Goal: Task Accomplishment & Management: Use online tool/utility

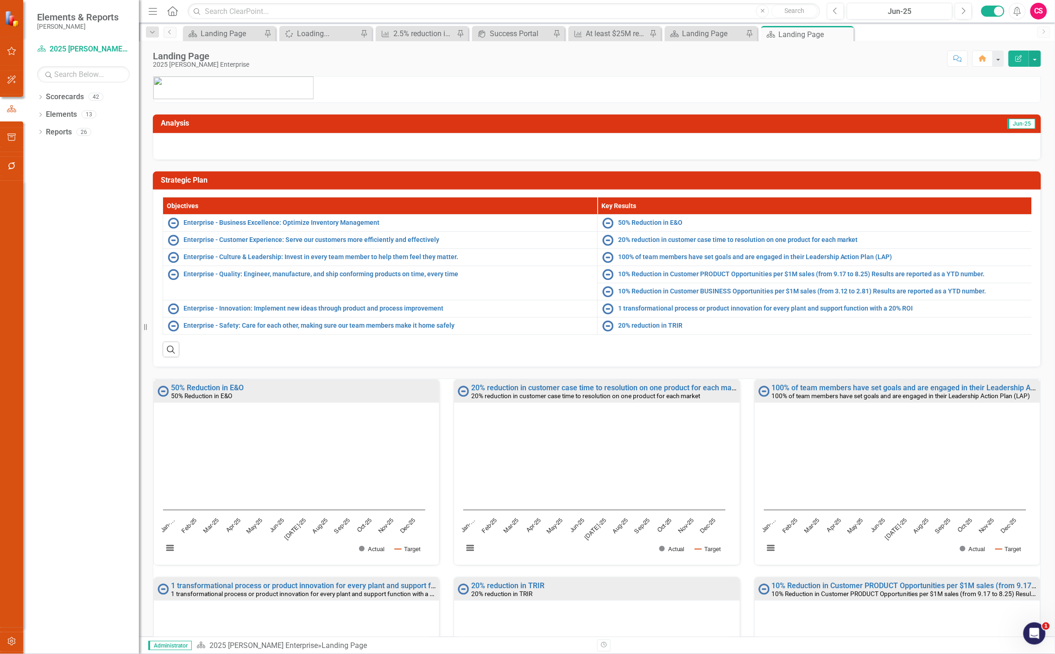
click at [14, 53] on icon "button" at bounding box center [12, 50] width 10 height 7
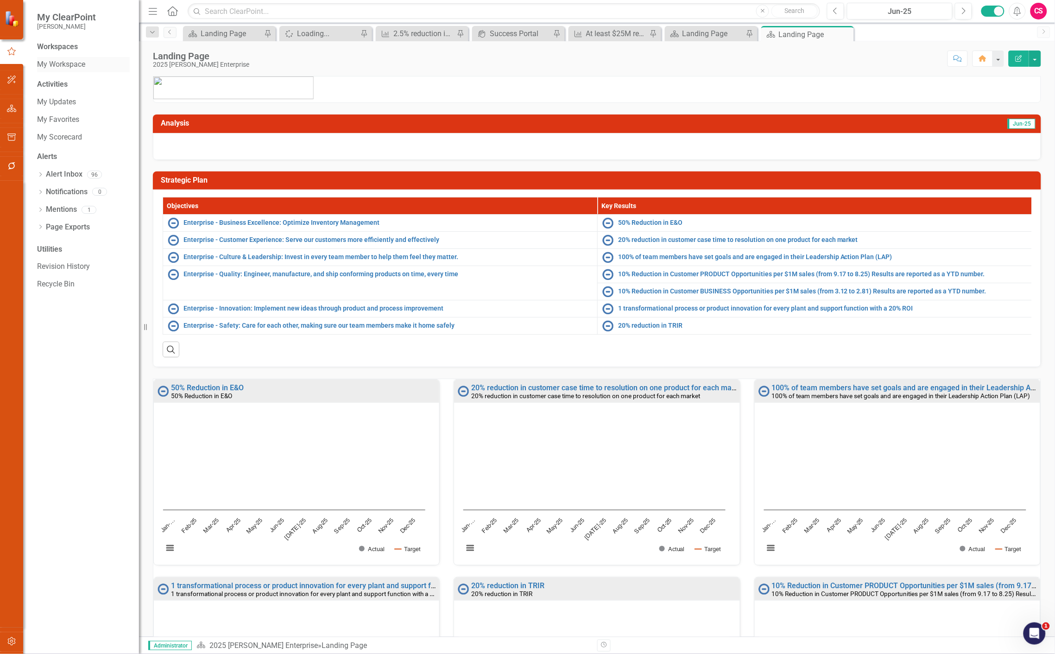
click at [68, 62] on link "My Workspace" at bounding box center [83, 64] width 93 height 11
click at [68, 63] on link "My Workspace" at bounding box center [83, 64] width 93 height 11
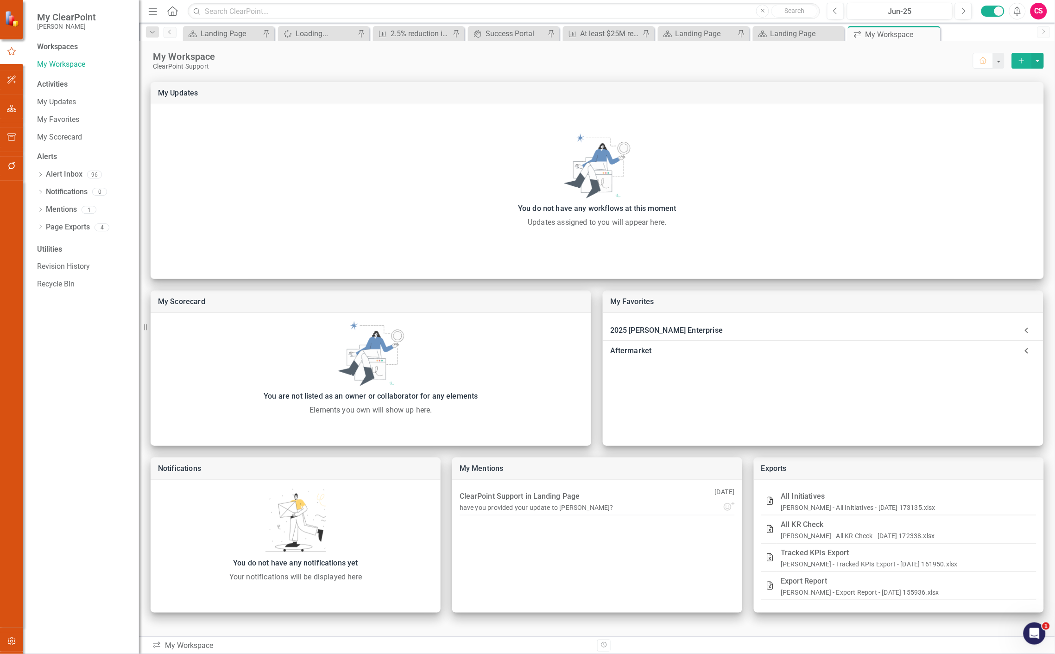
click at [9, 171] on button "button" at bounding box center [11, 166] width 21 height 19
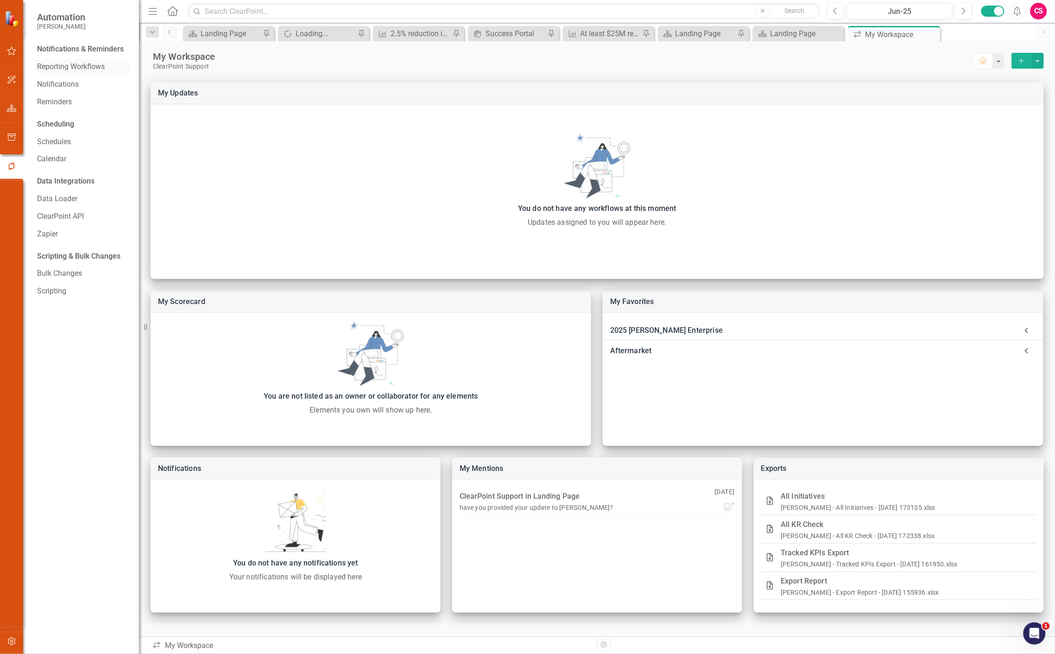
click at [71, 68] on link "Reporting Workflows" at bounding box center [83, 67] width 93 height 11
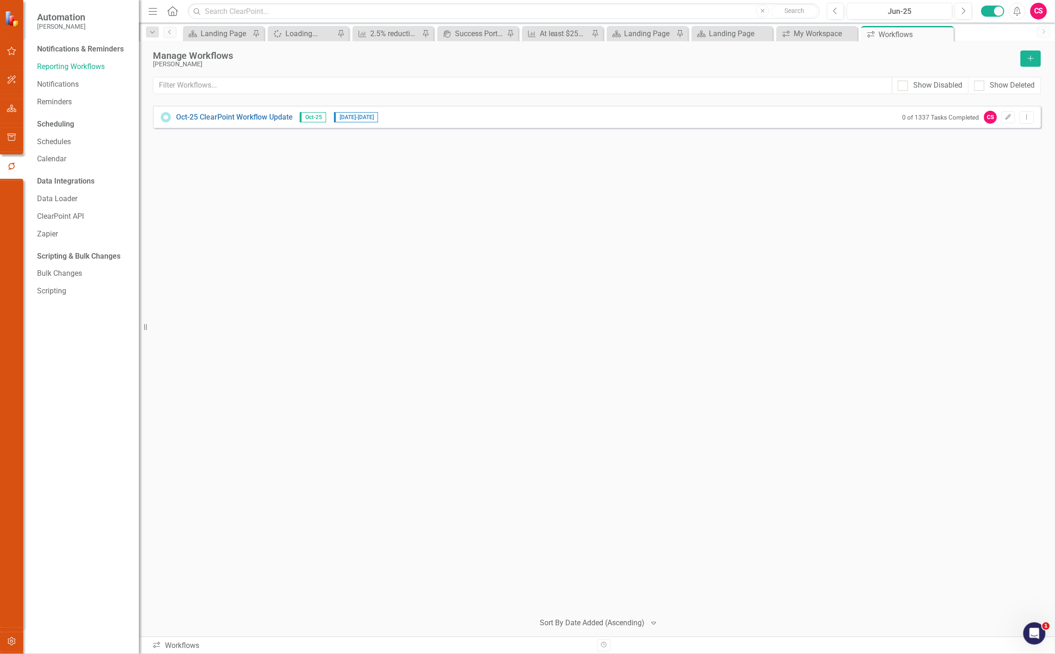
click at [216, 108] on div "Oct-25 ClearPoint Workflow Update Oct-25 [DATE] - [DATE] 0 of 1337 Tasks Comple…" at bounding box center [597, 117] width 888 height 22
click at [216, 118] on link "Oct-25 ClearPoint Workflow Update" at bounding box center [234, 117] width 117 height 11
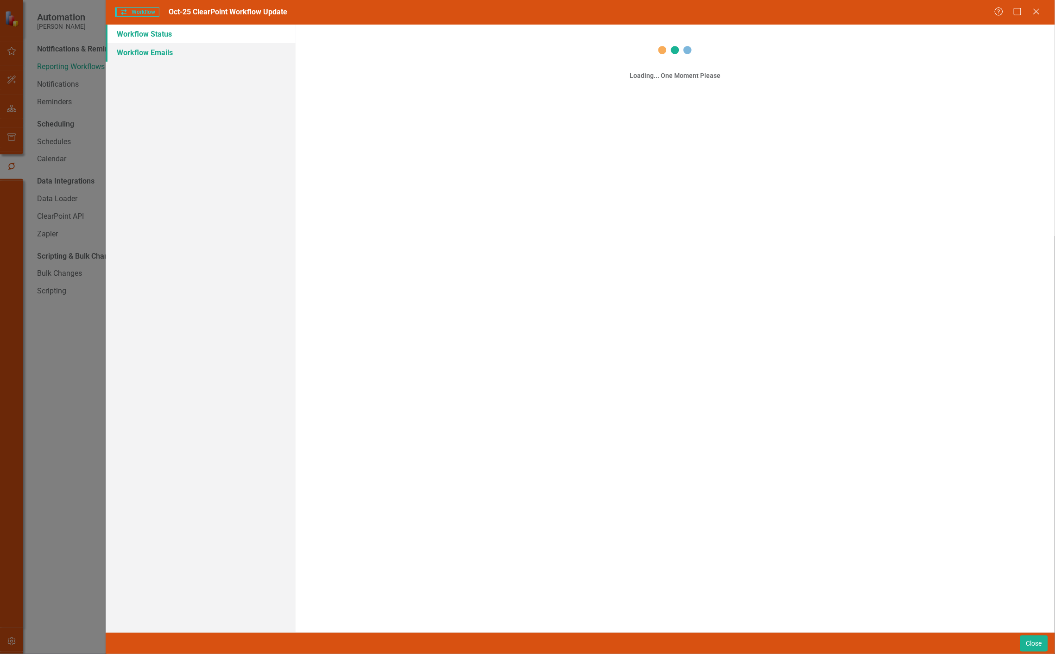
click at [191, 55] on link "Workflow Emails" at bounding box center [201, 52] width 190 height 19
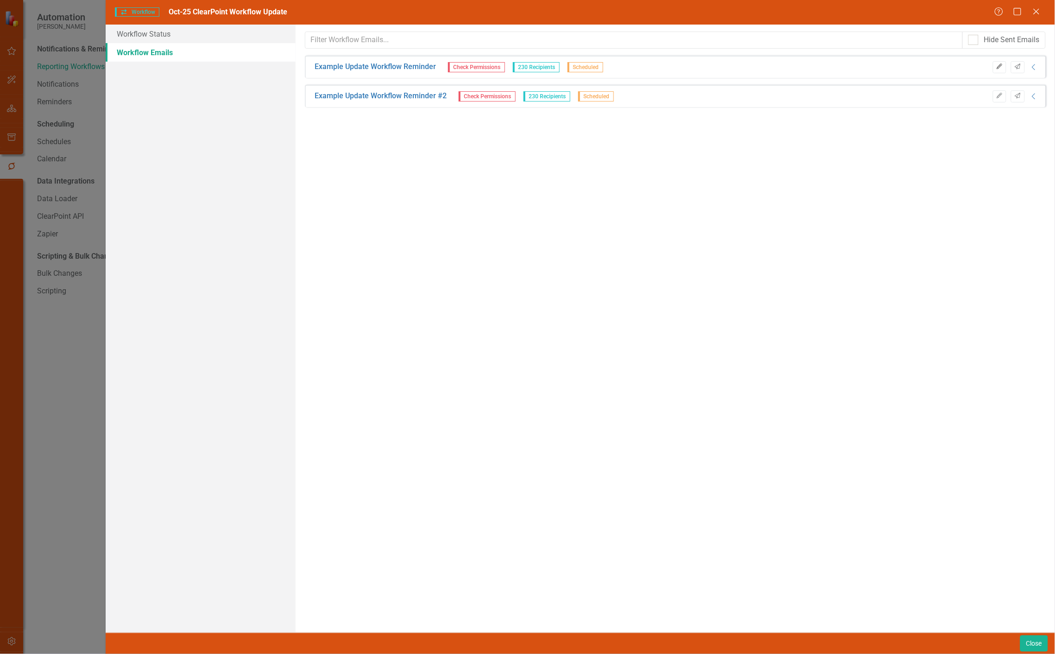
click at [1003, 67] on icon "Edit" at bounding box center [999, 67] width 7 height 6
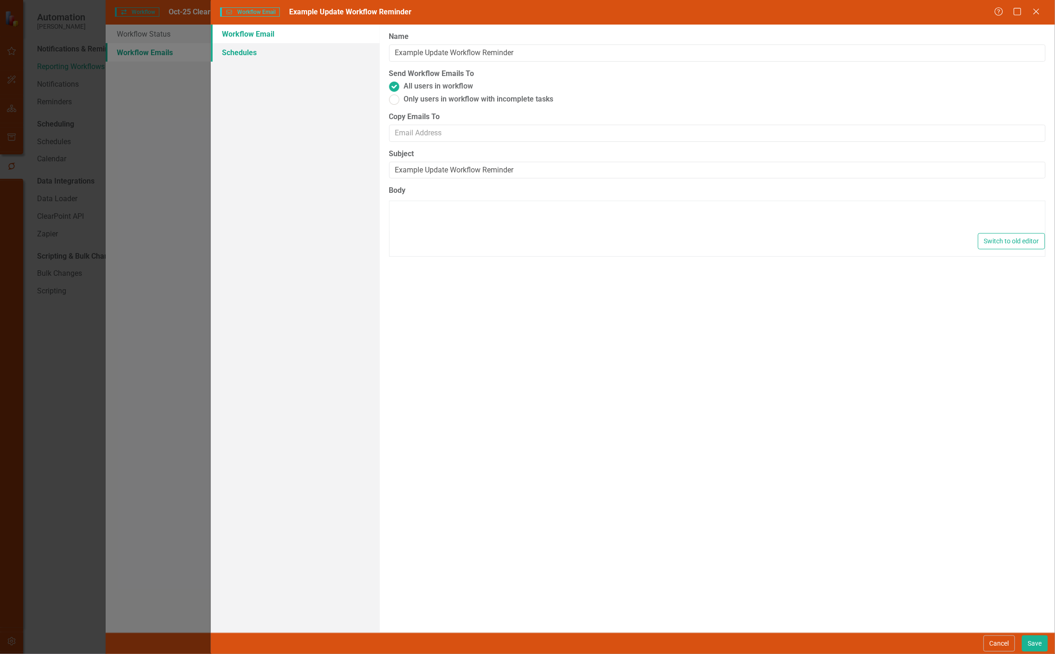
click at [258, 53] on link "Schedules" at bounding box center [295, 52] width 169 height 19
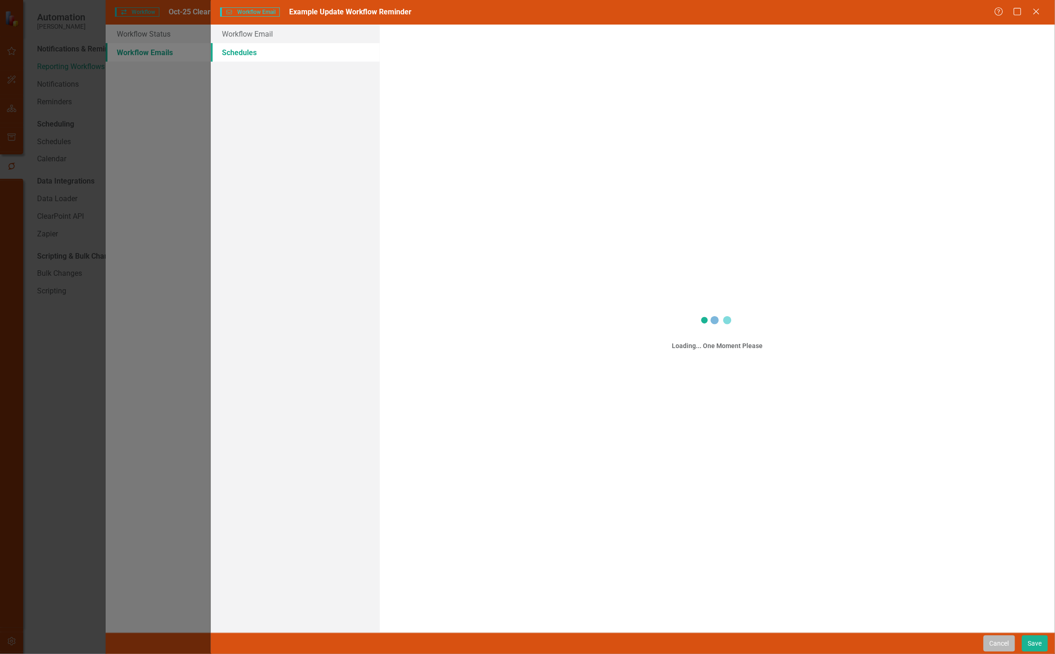
click at [989, 643] on button "Cancel" at bounding box center [998, 643] width 31 height 16
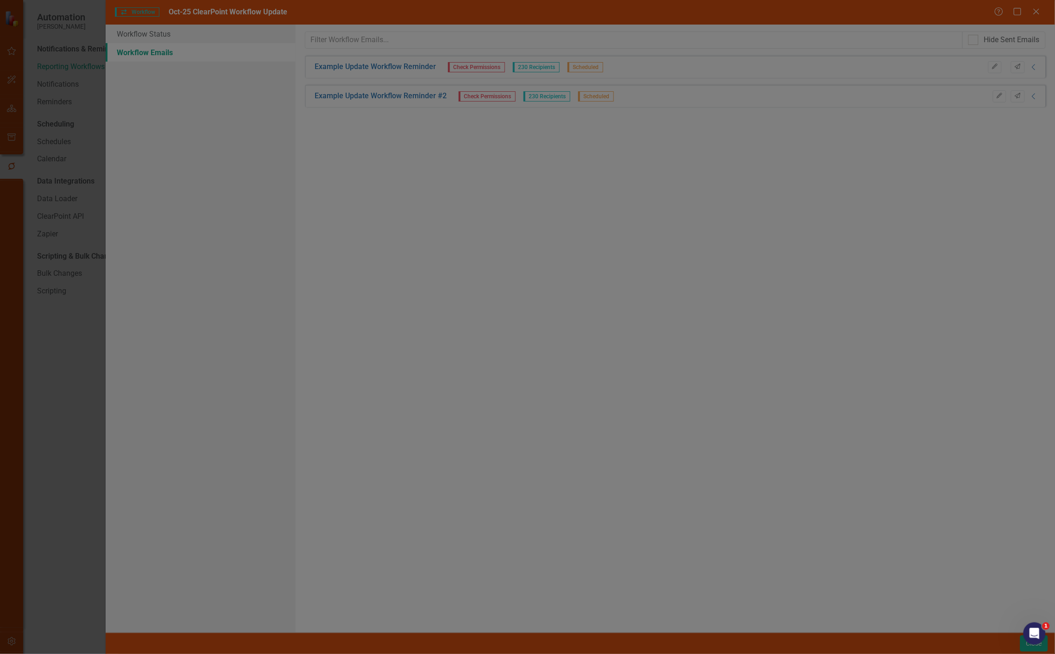
click at [1021, 646] on button "Close" at bounding box center [1034, 643] width 28 height 16
